Goal: Learn about a topic

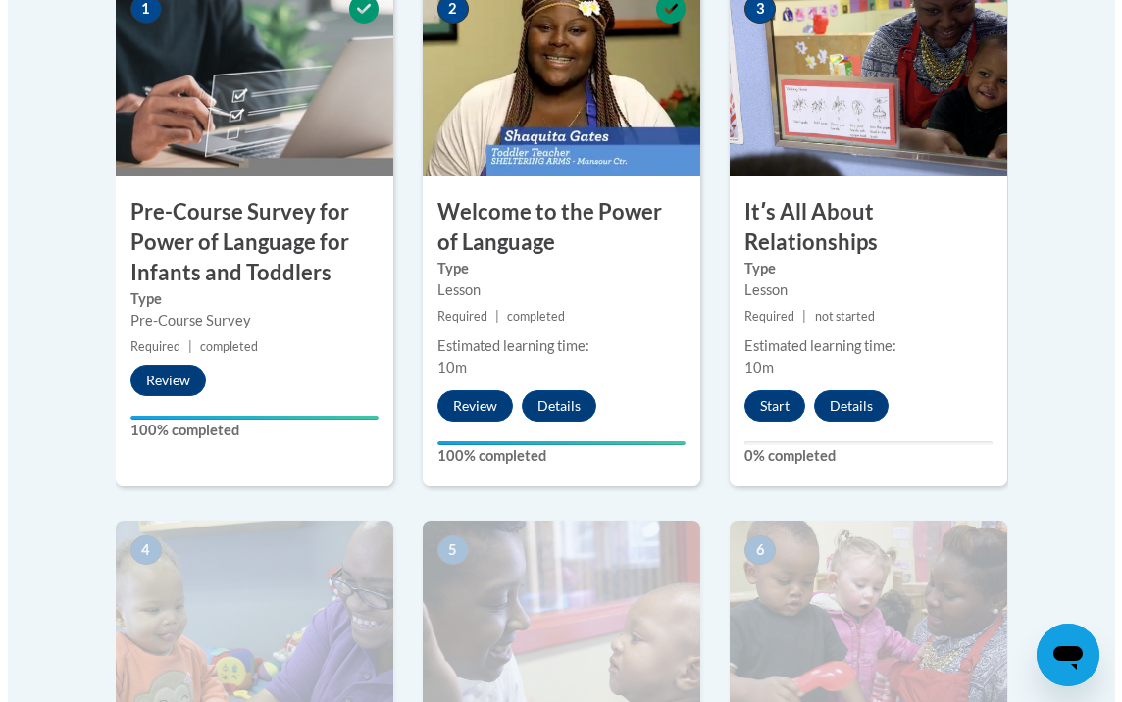
scroll to position [737, 0]
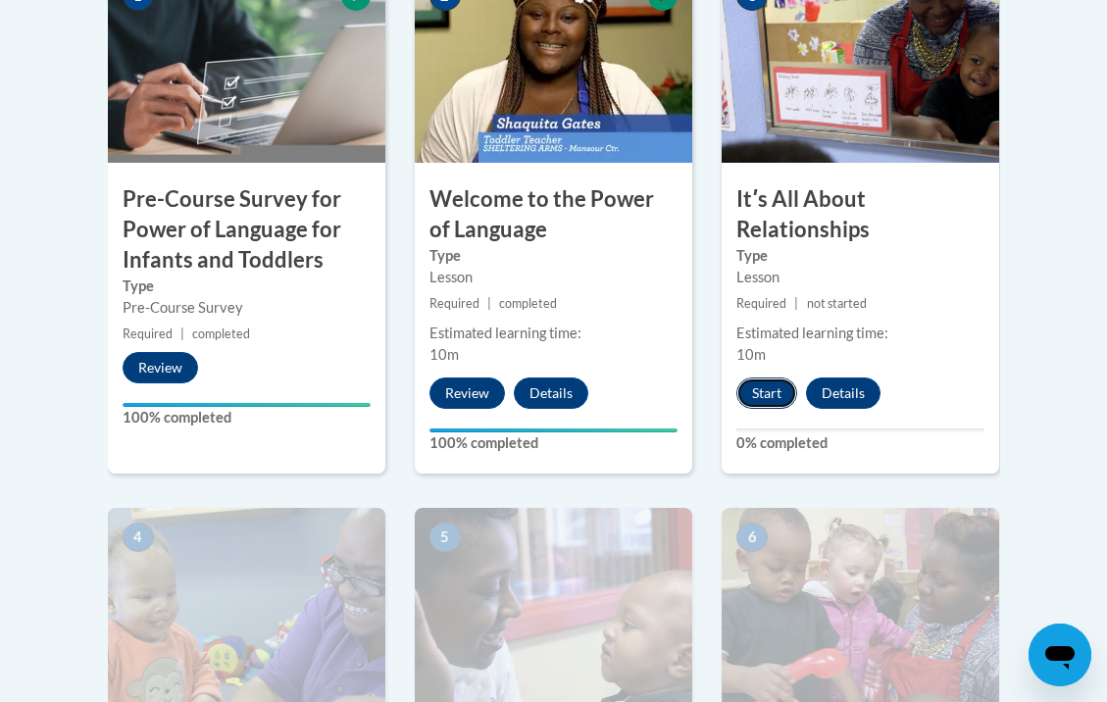
click at [780, 394] on button "Start" at bounding box center [766, 393] width 61 height 31
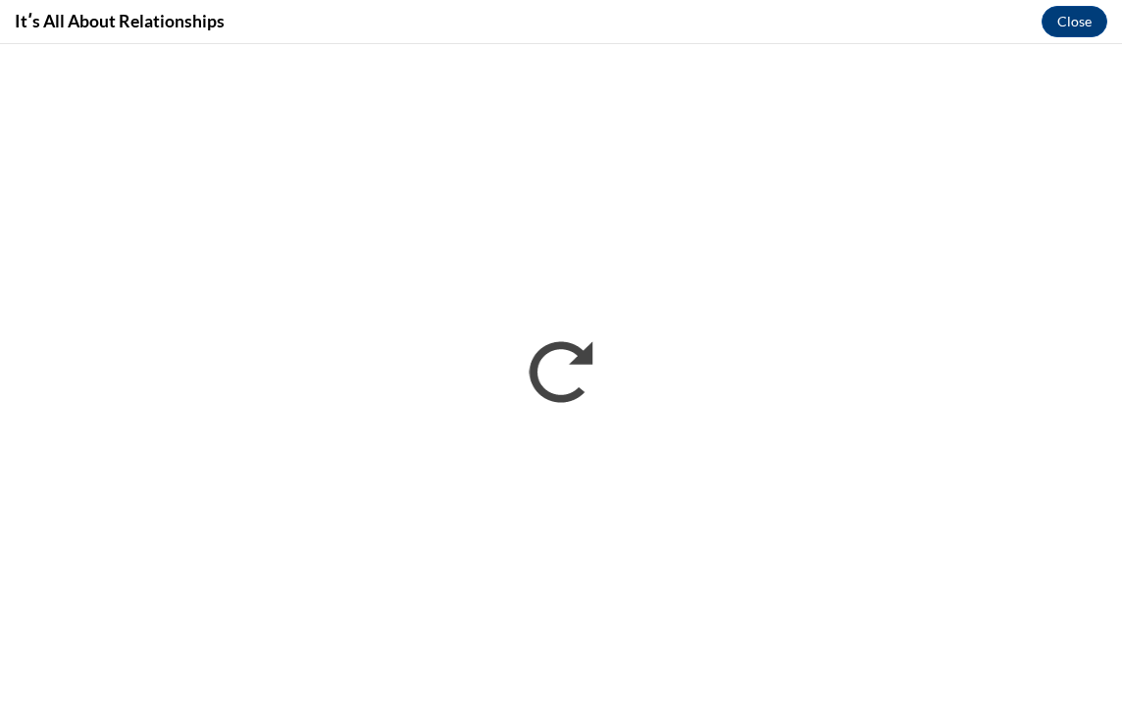
scroll to position [0, 0]
